Goal: Task Accomplishment & Management: Use online tool/utility

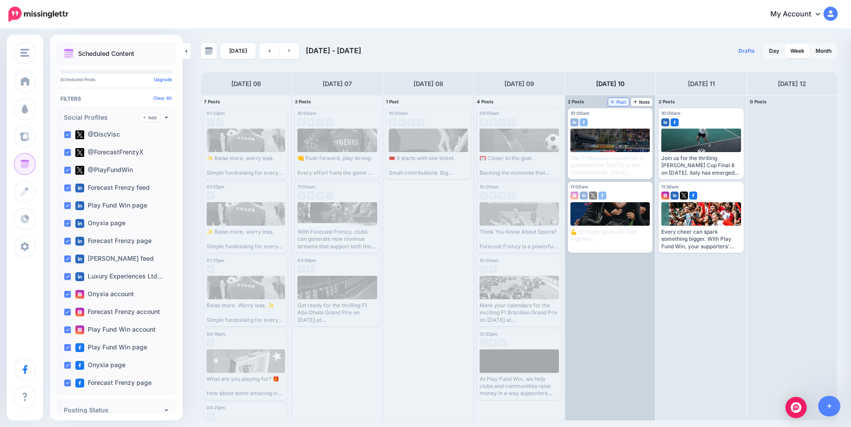
click at [621, 100] on span "Post" at bounding box center [619, 102] width 16 height 4
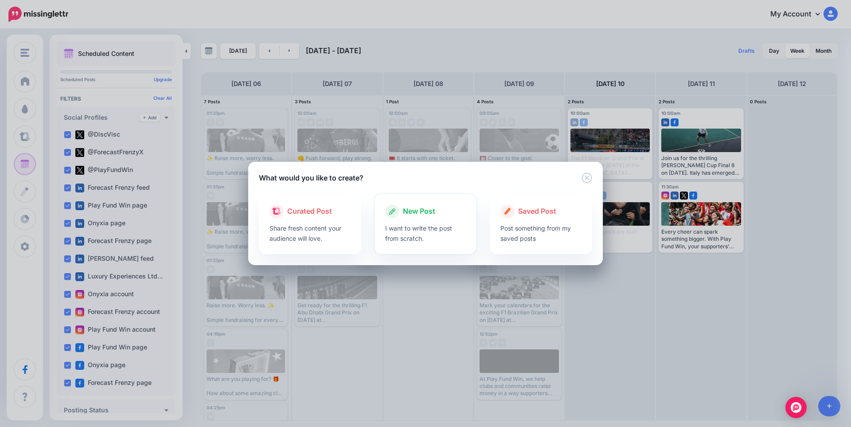
click at [419, 222] on div at bounding box center [425, 221] width 81 height 4
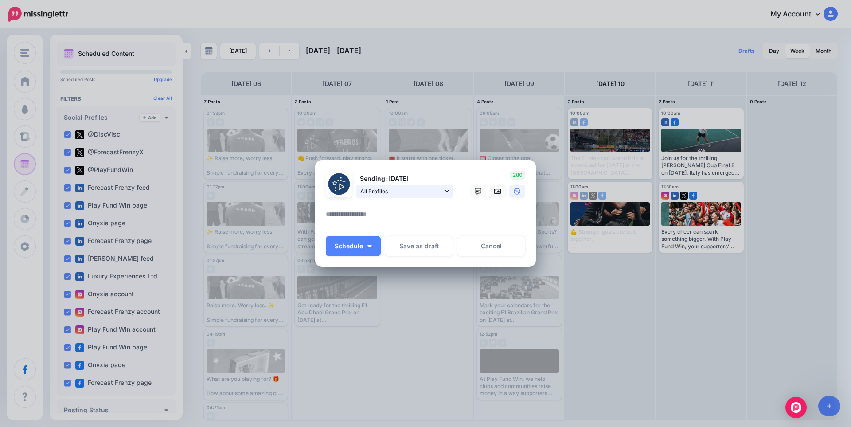
click at [442, 191] on span "All Profiles" at bounding box center [402, 191] width 82 height 9
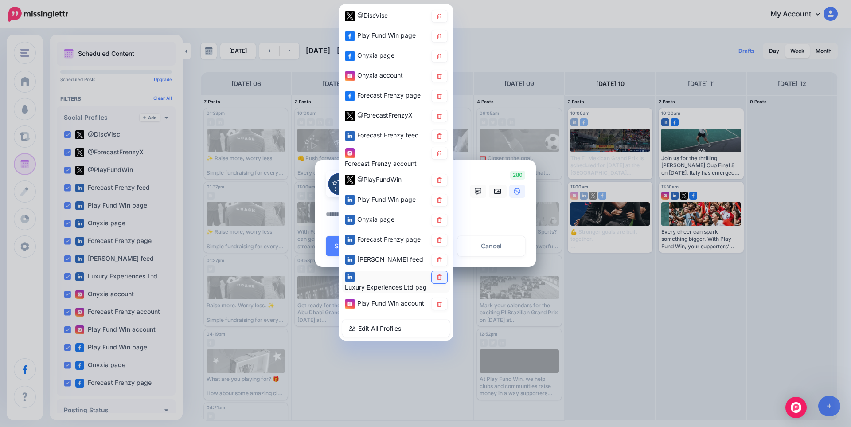
click at [439, 278] on icon at bounding box center [439, 277] width 5 height 5
click at [439, 261] on icon at bounding box center [439, 259] width 7 height 5
click at [439, 240] on icon at bounding box center [439, 239] width 5 height 5
click at [439, 223] on link at bounding box center [440, 220] width 16 height 12
click at [435, 156] on link at bounding box center [440, 153] width 16 height 12
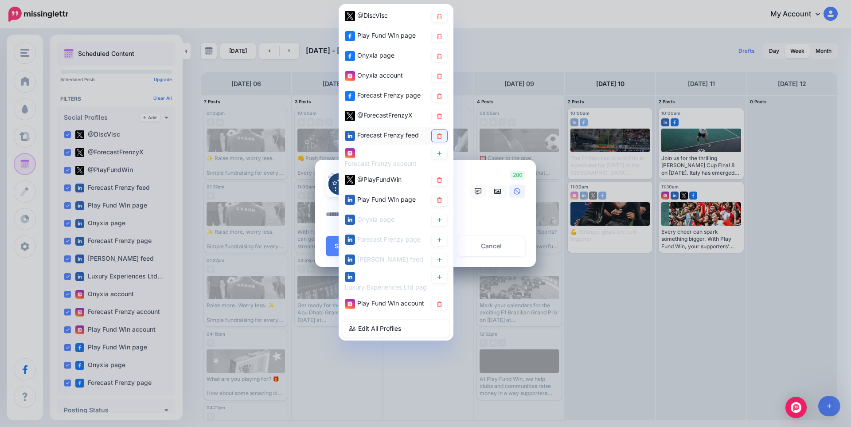
click at [440, 137] on icon at bounding box center [439, 135] width 5 height 5
click at [438, 117] on icon at bounding box center [439, 115] width 5 height 5
click at [443, 94] on icon at bounding box center [439, 95] width 7 height 5
click at [440, 78] on icon at bounding box center [439, 75] width 7 height 5
click at [434, 57] on link at bounding box center [440, 56] width 16 height 12
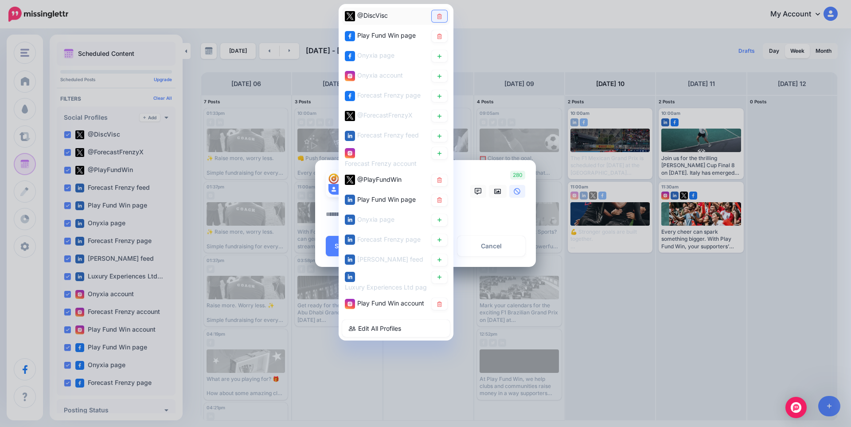
click at [439, 19] on link at bounding box center [440, 16] width 16 height 12
click at [439, 306] on icon at bounding box center [439, 304] width 7 height 5
click at [487, 221] on textarea at bounding box center [428, 217] width 204 height 17
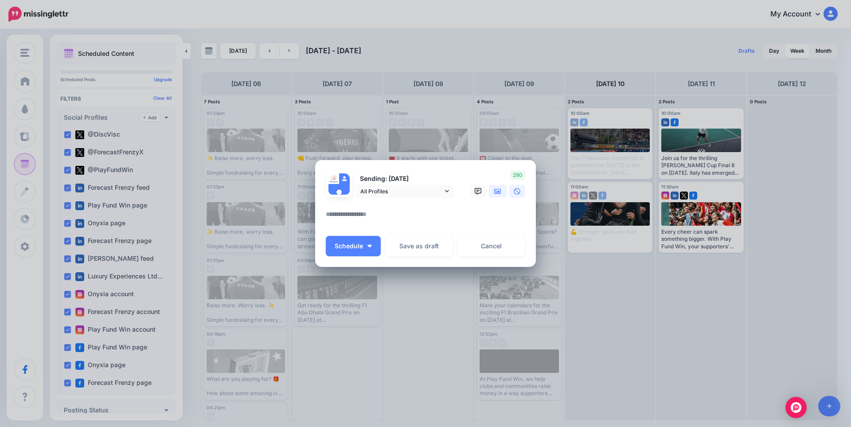
click at [504, 190] on link at bounding box center [498, 191] width 18 height 13
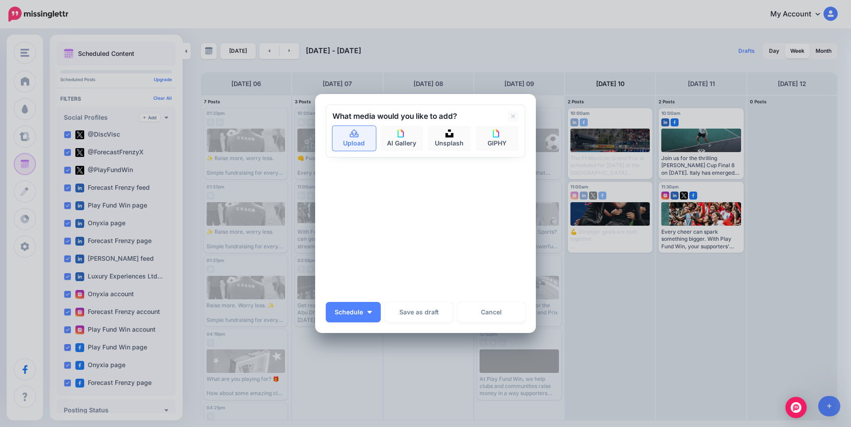
click at [343, 143] on link "Upload" at bounding box center [354, 138] width 43 height 25
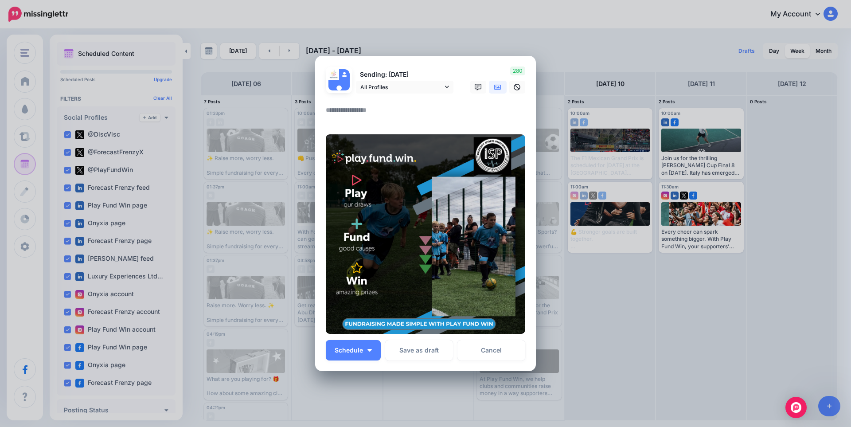
click at [494, 88] on icon at bounding box center [497, 86] width 7 height 5
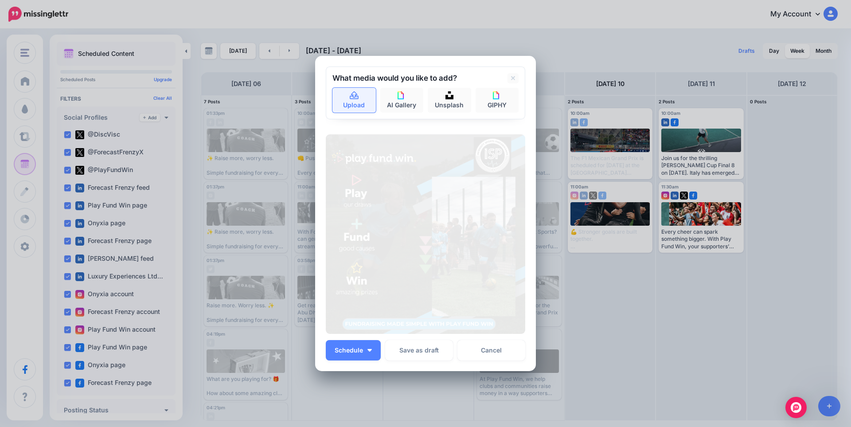
click at [345, 93] on link "Upload" at bounding box center [354, 100] width 43 height 25
click at [815, 245] on div "Create Post Loading Sending: [DATE] All Profiles" at bounding box center [425, 213] width 851 height 427
click at [498, 32] on div "Create Post Loading Sending: [DATE] All Profiles" at bounding box center [425, 213] width 851 height 427
click at [514, 81] on link at bounding box center [513, 78] width 11 height 10
